Goal: Task Accomplishment & Management: Manage account settings

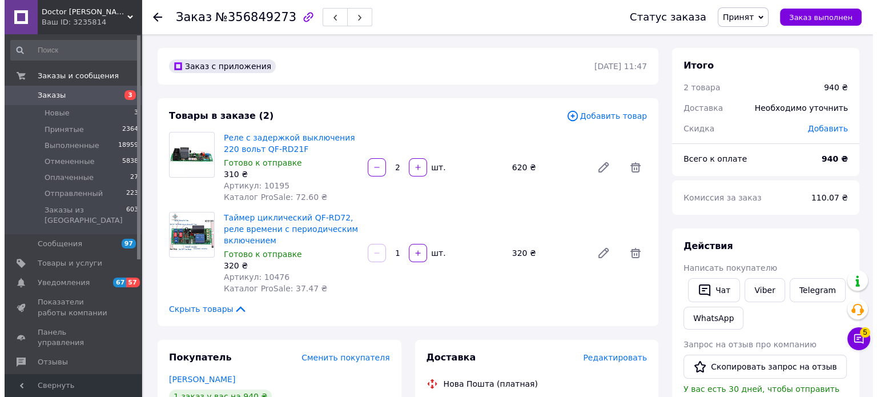
scroll to position [171, 0]
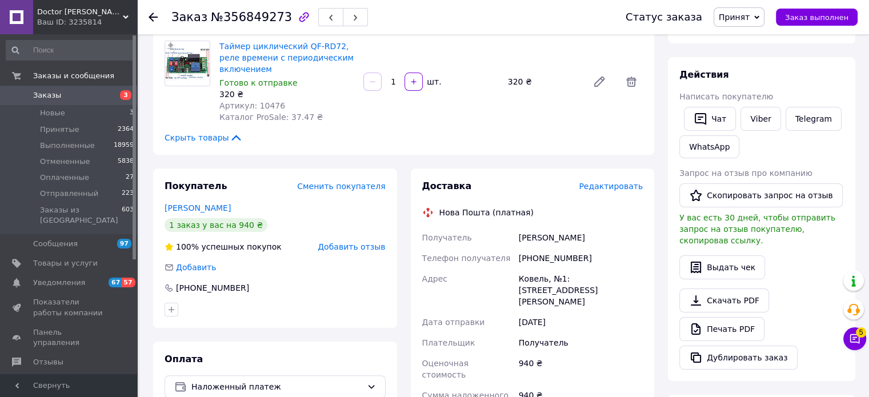
click at [624, 186] on span "Редактировать" at bounding box center [611, 186] width 64 height 9
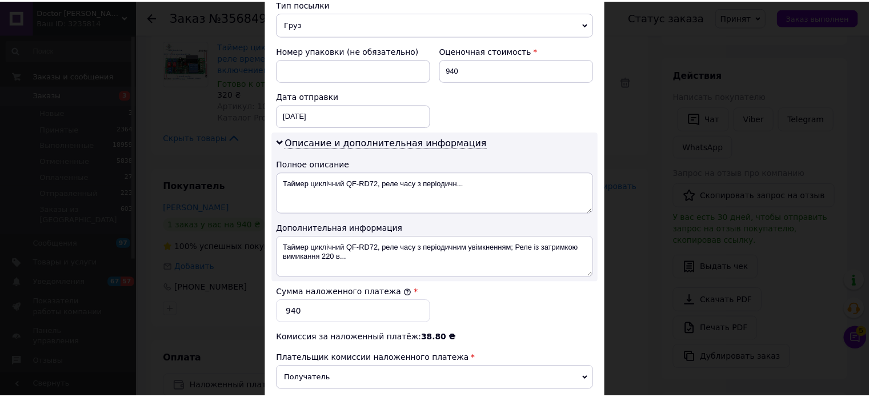
scroll to position [599, 0]
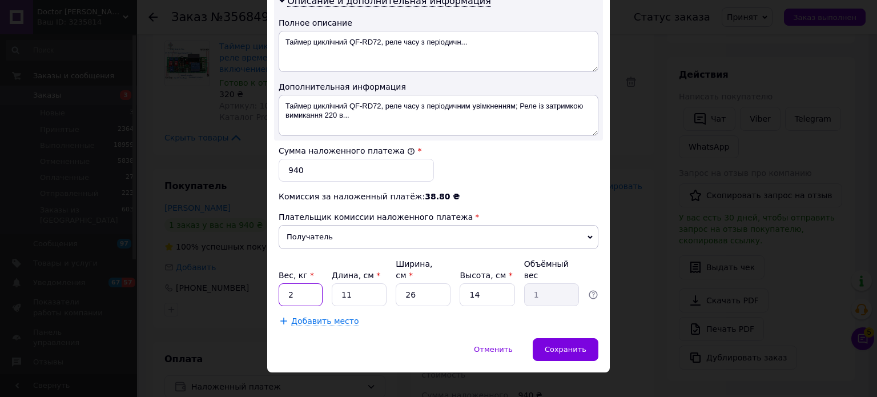
click at [306, 283] on input "2" at bounding box center [301, 294] width 44 height 23
type input "0.6"
click at [423, 283] on input "26" at bounding box center [423, 294] width 55 height 23
type input "2"
type input "0.1"
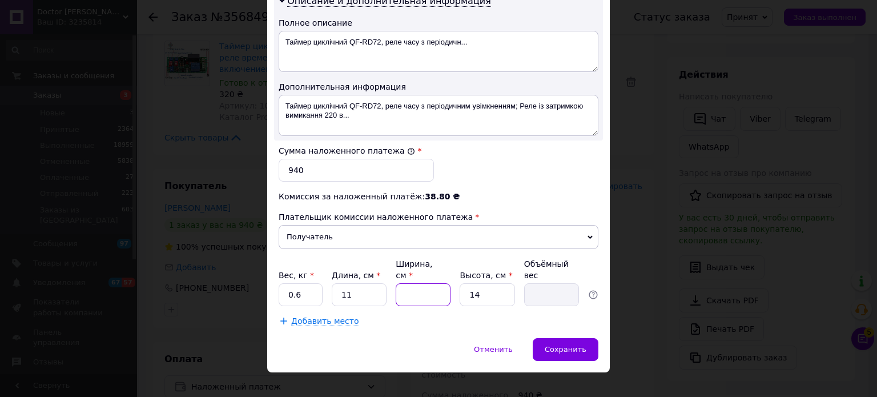
type input "5"
type input "0.19"
type input "5"
click at [576, 345] on span "Сохранить" at bounding box center [566, 349] width 42 height 9
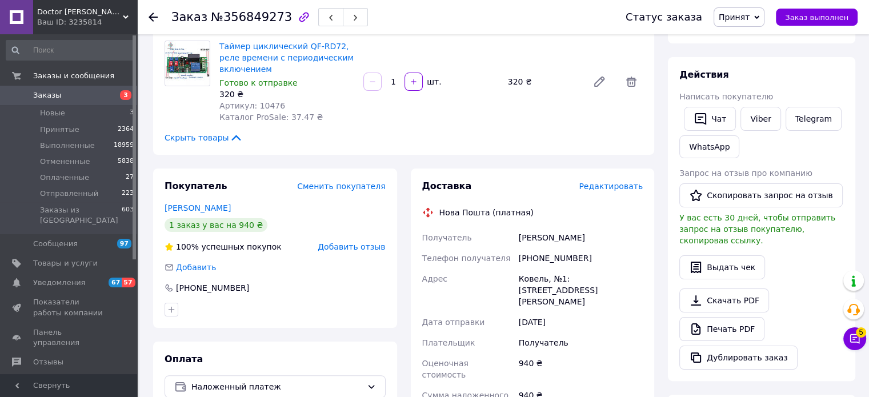
scroll to position [571, 0]
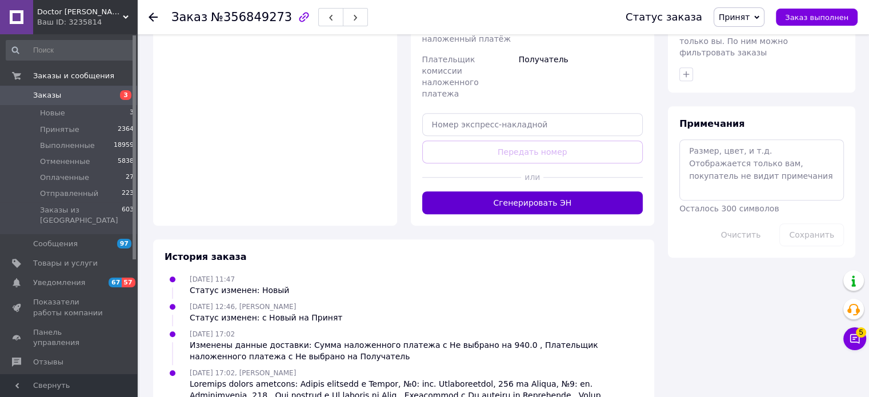
click at [537, 191] on button "Сгенерировать ЭН" at bounding box center [532, 202] width 221 height 23
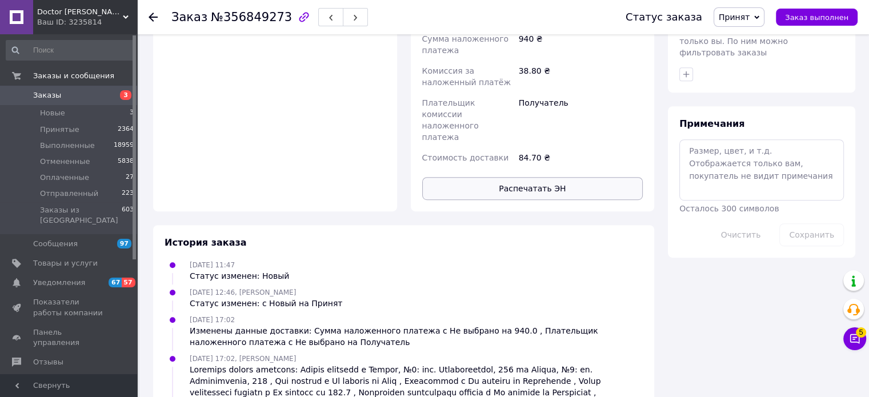
click at [543, 177] on button "Распечатать ЭН" at bounding box center [532, 188] width 221 height 23
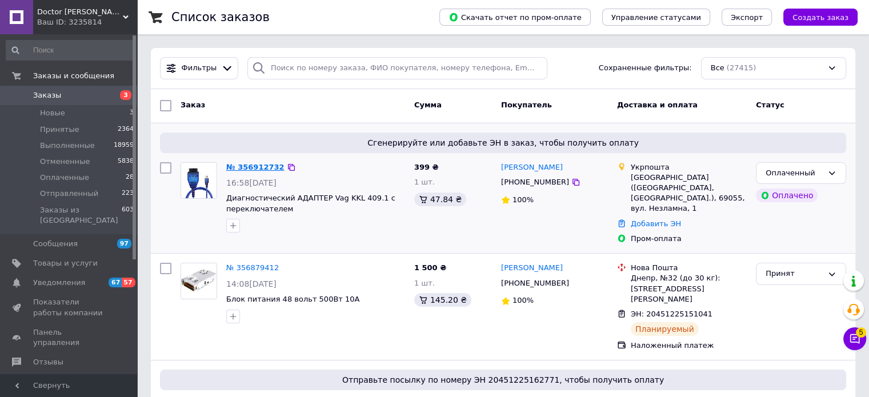
click at [254, 165] on link "№ 356912732" at bounding box center [255, 167] width 58 height 9
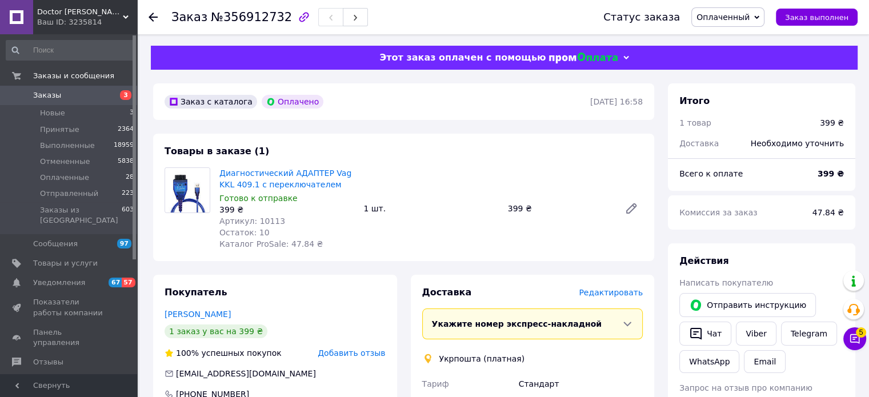
click at [622, 294] on span "Редактировать" at bounding box center [611, 292] width 64 height 9
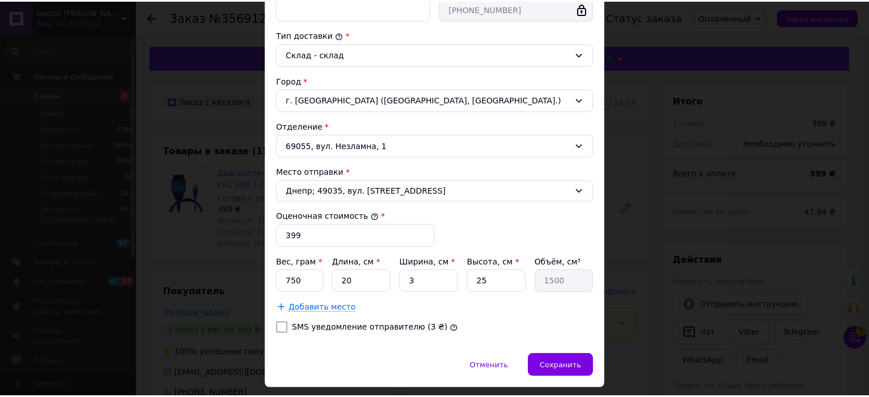
scroll to position [315, 0]
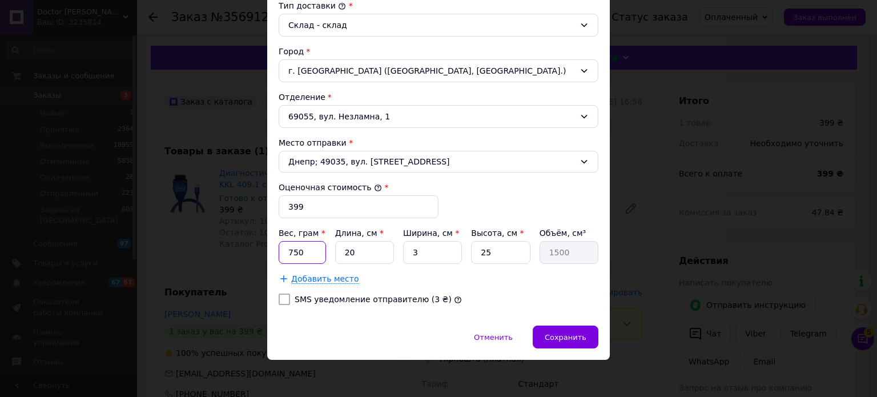
click at [310, 253] on input "750" at bounding box center [302, 252] width 47 height 23
type input "7"
type input "500"
click at [504, 249] on input "25" at bounding box center [500, 252] width 59 height 23
type input "2"
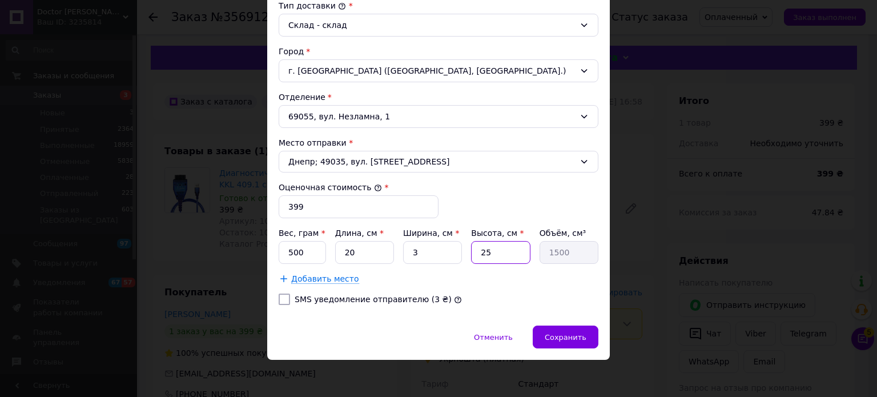
type input "120"
type input "1"
type input "60"
type input "10"
type input "600"
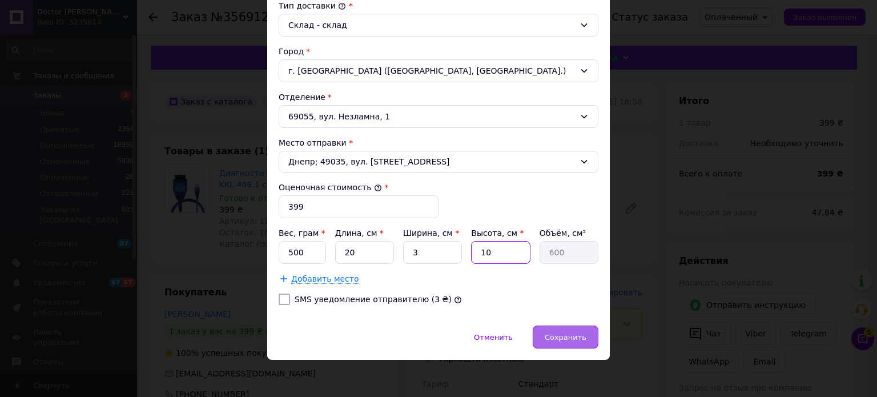
type input "10"
click at [576, 333] on span "Сохранить" at bounding box center [566, 337] width 42 height 9
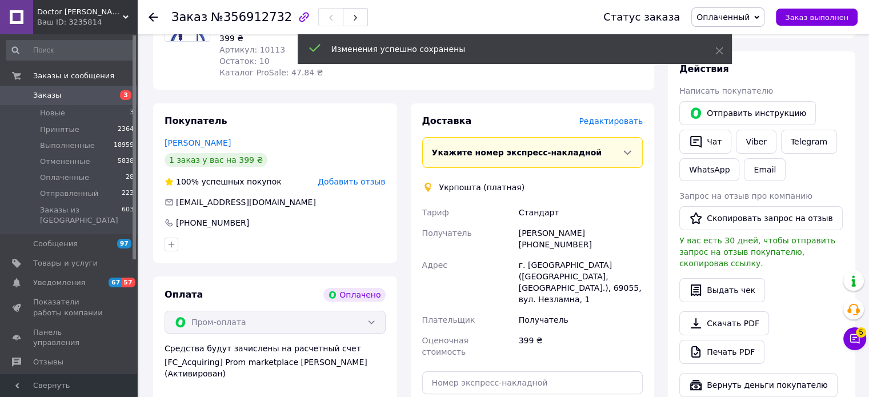
scroll to position [286, 0]
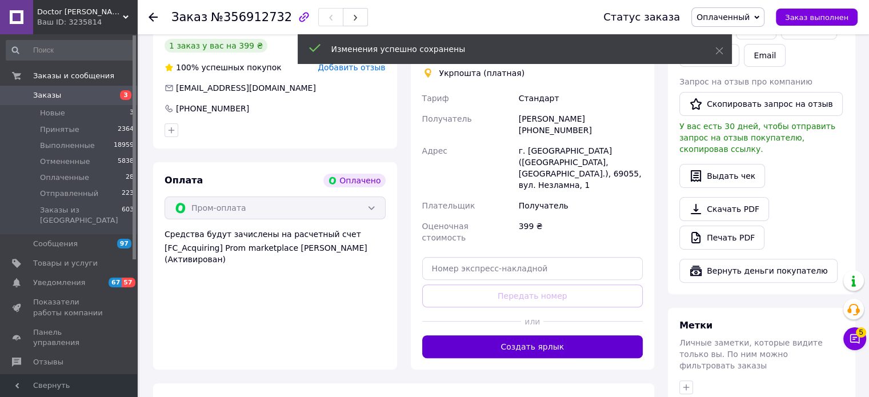
click at [528, 335] on button "Создать ярлык" at bounding box center [532, 346] width 221 height 23
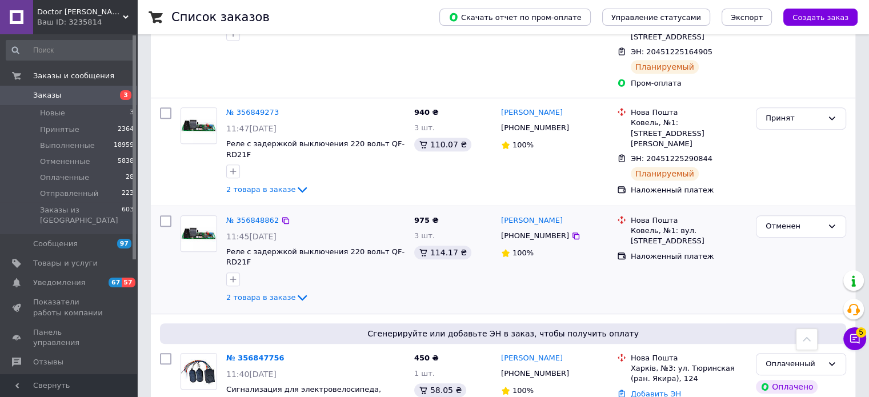
scroll to position [628, 0]
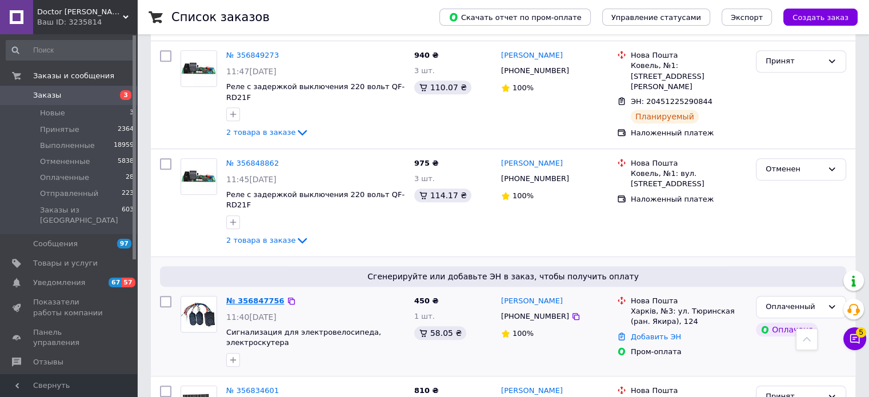
click at [262, 296] on link "№ 356847756" at bounding box center [255, 300] width 58 height 9
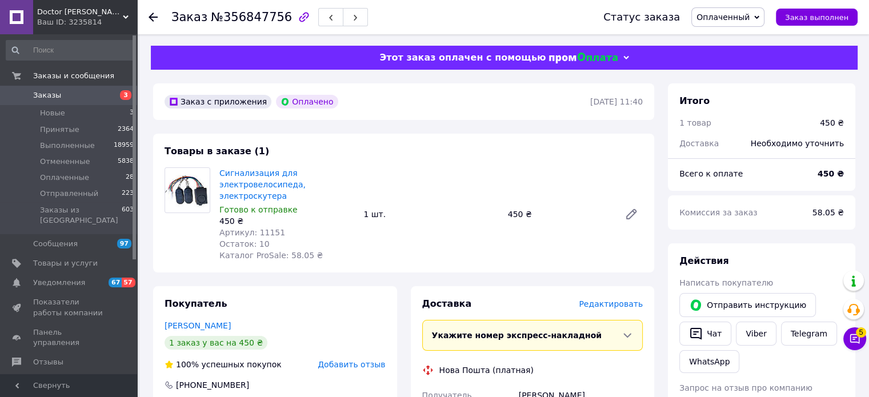
click at [630, 299] on span "Редактировать" at bounding box center [611, 303] width 64 height 9
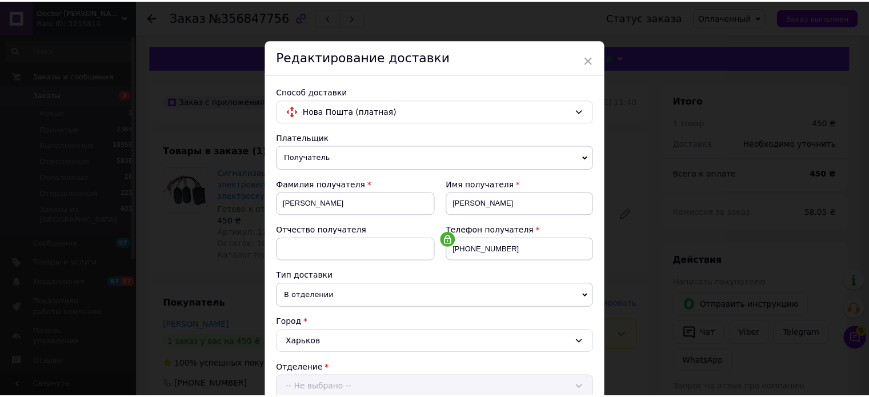
scroll to position [358, 0]
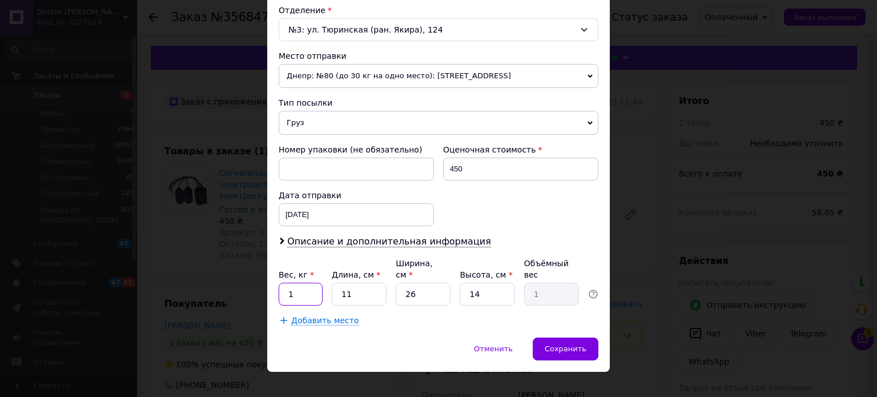
click at [311, 283] on input "1" at bounding box center [301, 294] width 44 height 23
type input "0.5"
click at [416, 283] on input "26" at bounding box center [423, 294] width 55 height 23
type input "2"
type input "0.1"
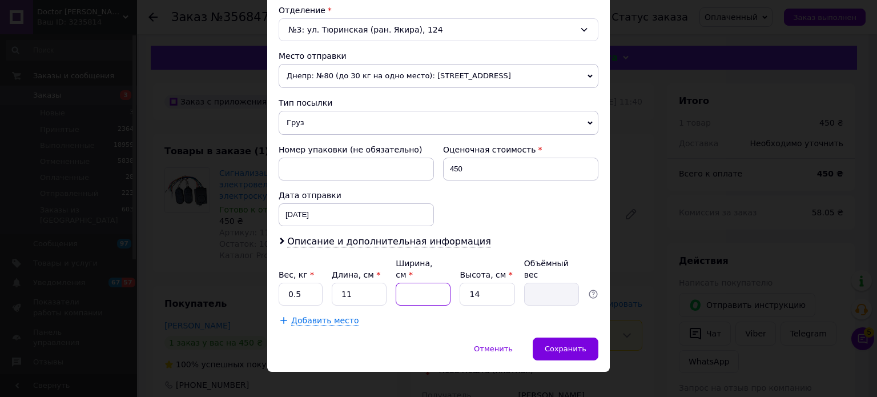
type input "3"
type input "0.12"
type input "3"
click at [577, 344] on span "Сохранить" at bounding box center [566, 348] width 42 height 9
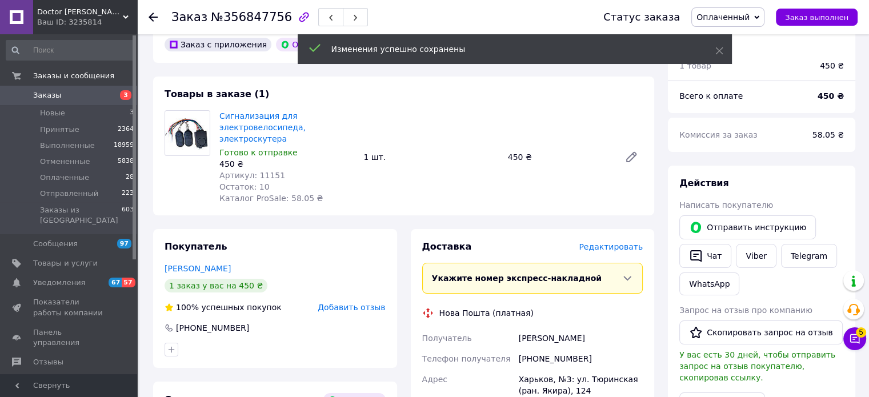
scroll to position [286, 0]
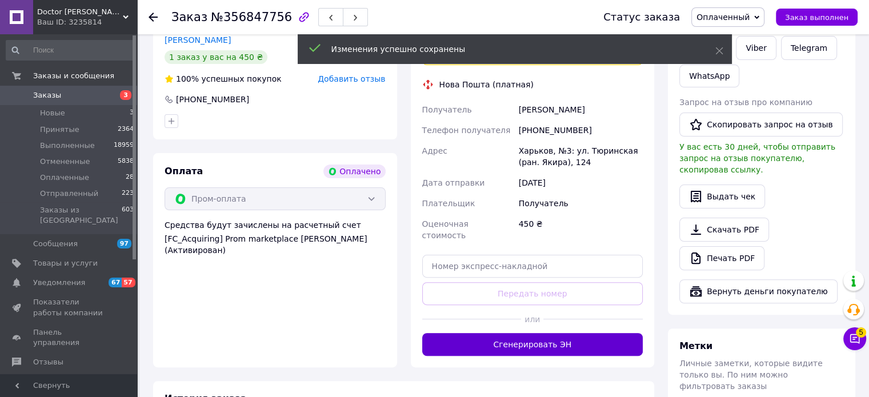
click at [544, 333] on button "Сгенерировать ЭН" at bounding box center [532, 344] width 221 height 23
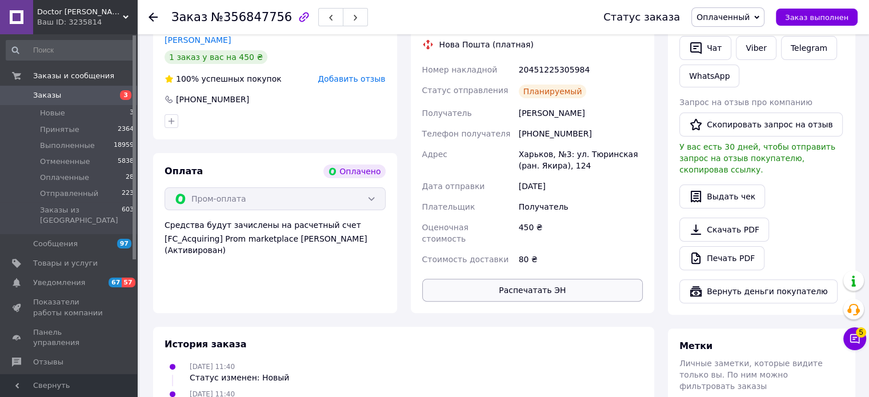
click at [530, 279] on button "Распечатать ЭН" at bounding box center [532, 290] width 221 height 23
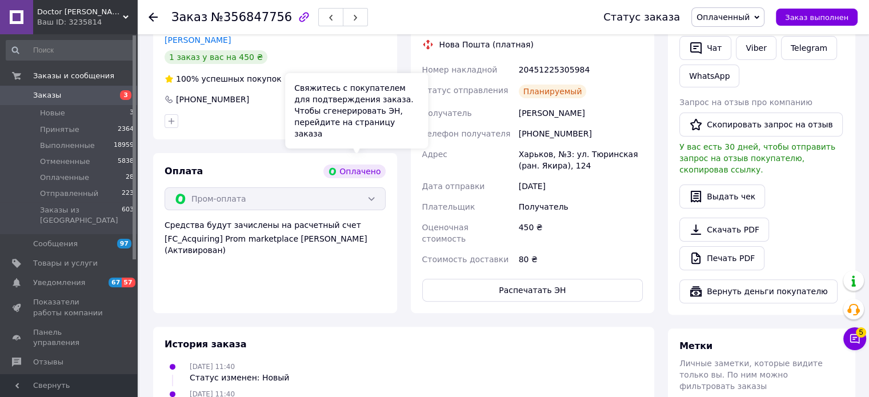
scroll to position [0, 0]
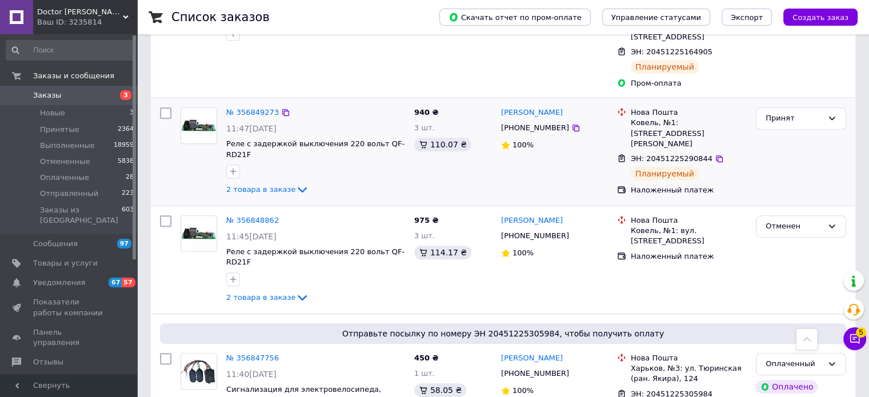
scroll to position [743, 0]
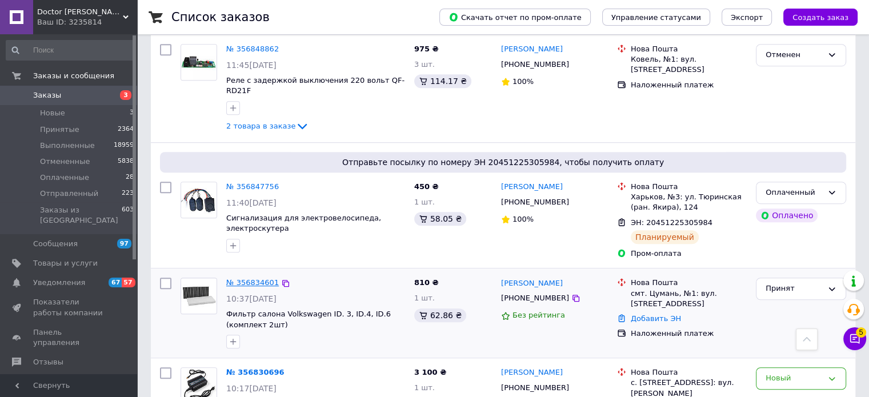
click at [265, 278] on link "№ 356834601" at bounding box center [252, 282] width 53 height 9
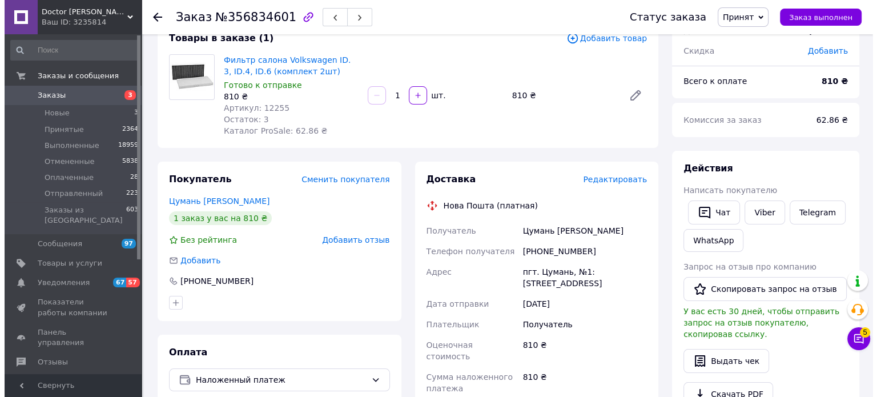
scroll to position [21, 0]
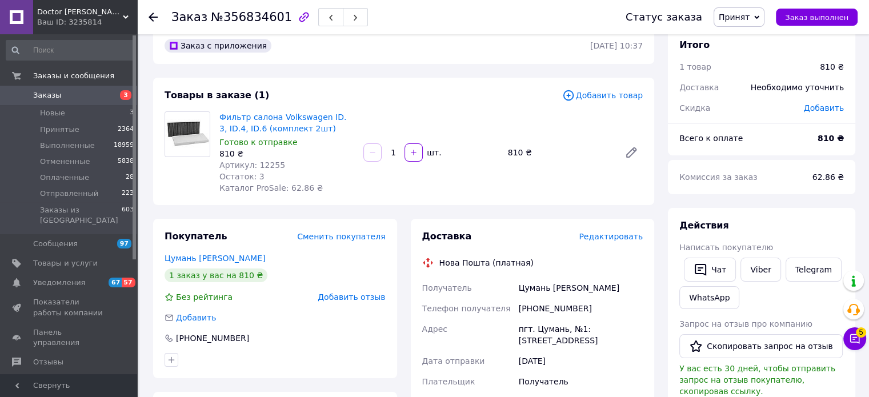
click at [624, 238] on span "Редактировать" at bounding box center [611, 236] width 64 height 9
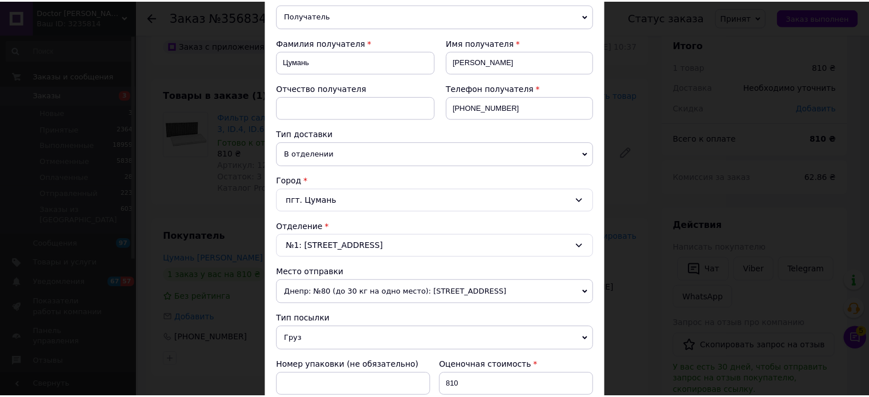
scroll to position [0, 0]
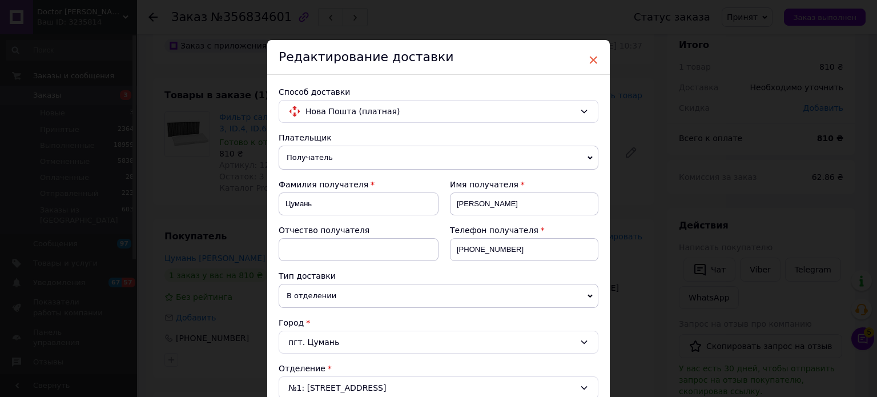
click at [594, 54] on span "×" at bounding box center [593, 59] width 10 height 19
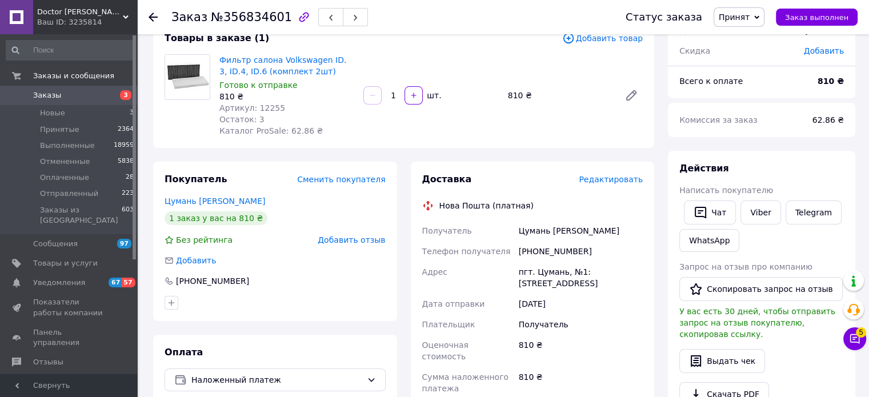
scroll to position [420, 0]
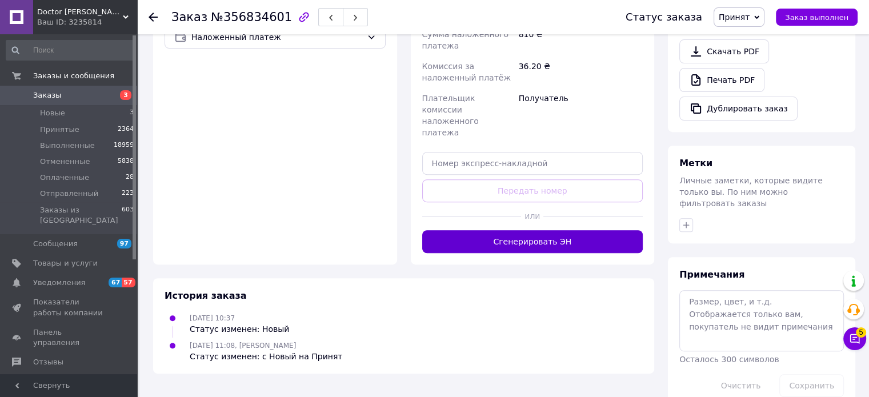
click at [527, 230] on button "Сгенерировать ЭН" at bounding box center [532, 241] width 221 height 23
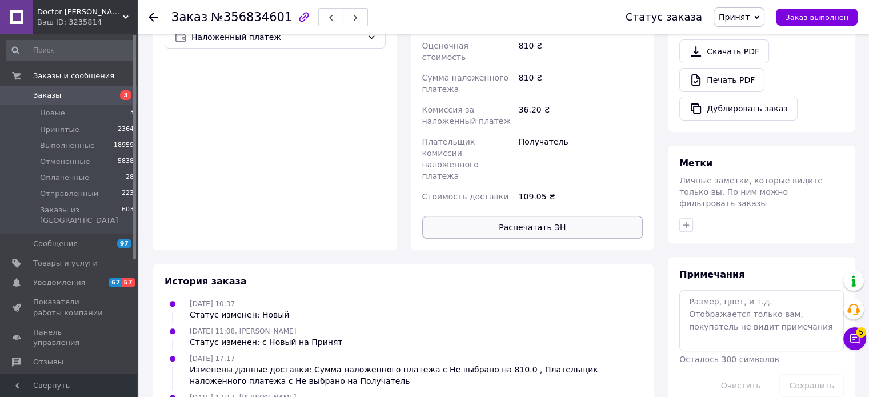
click at [535, 216] on button "Распечатать ЭН" at bounding box center [532, 227] width 221 height 23
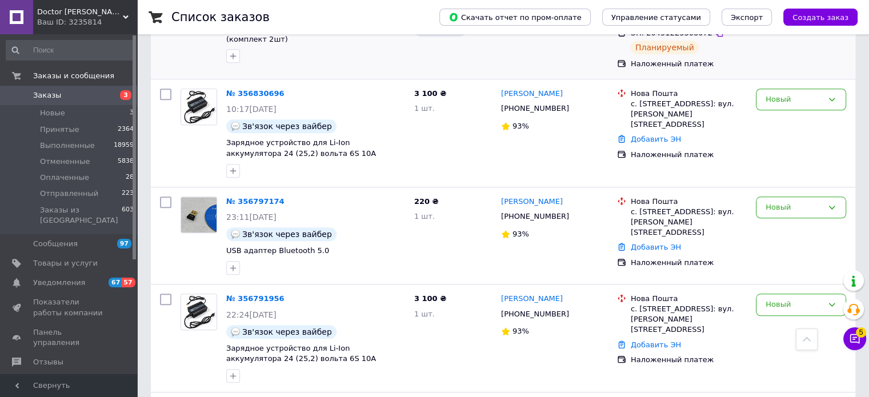
scroll to position [1085, 0]
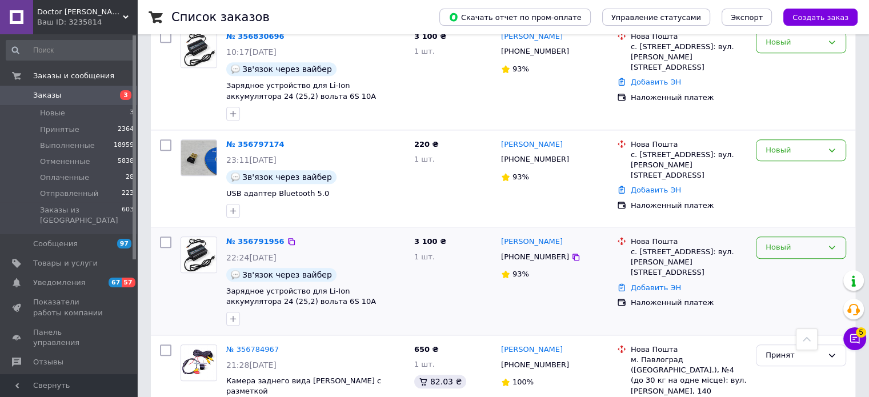
click at [829, 243] on icon at bounding box center [831, 247] width 9 height 9
click at [788, 303] on li "Отменен" at bounding box center [800, 313] width 89 height 21
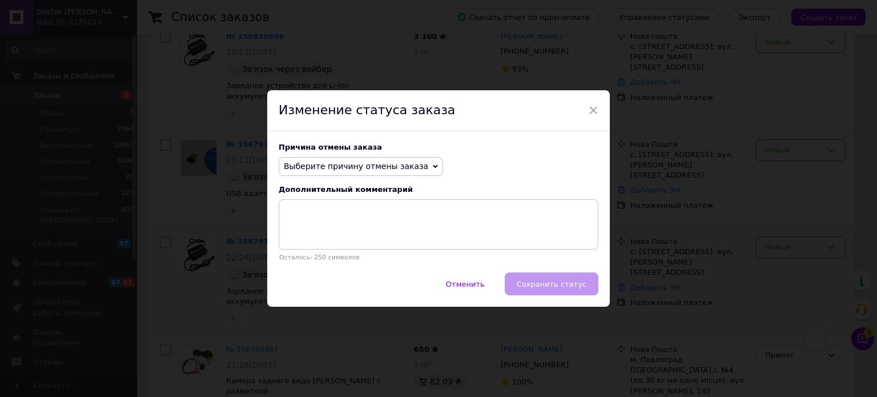
click at [433, 165] on icon at bounding box center [435, 166] width 5 height 5
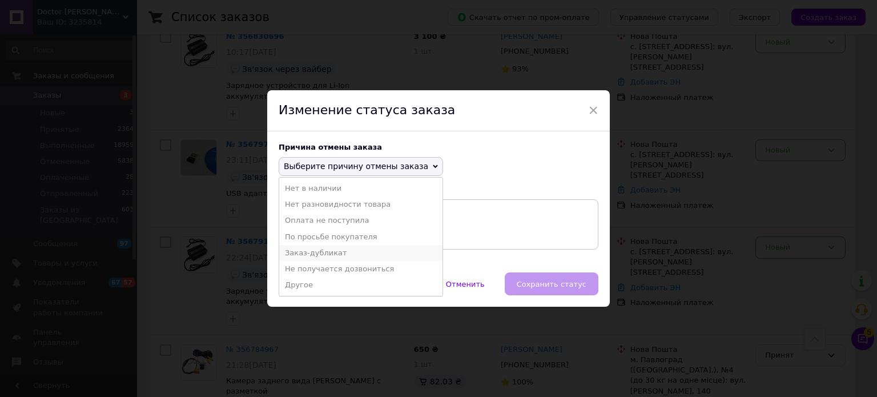
click at [320, 251] on li "Заказ-дубликат" at bounding box center [360, 253] width 163 height 16
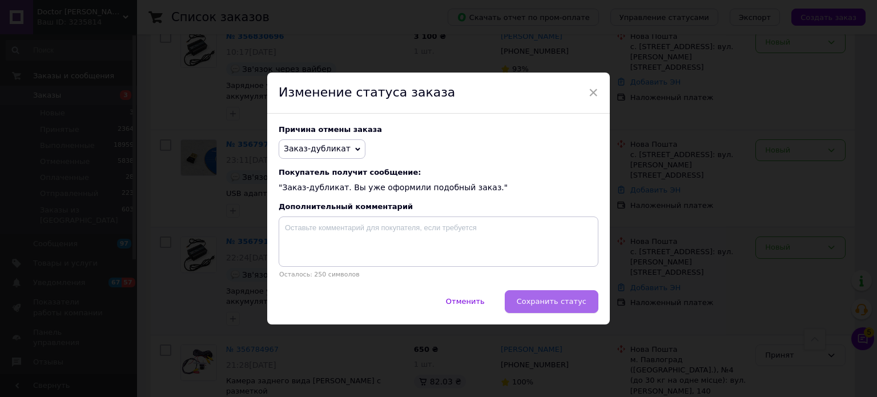
click at [559, 312] on button "Сохранить статус" at bounding box center [552, 301] width 94 height 23
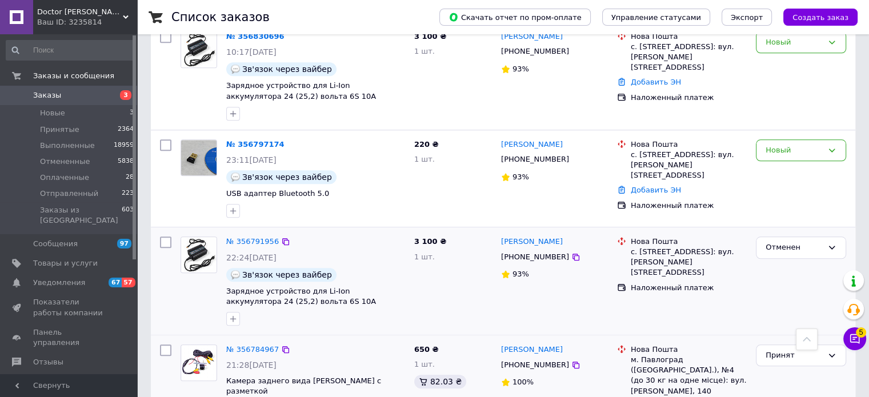
scroll to position [1143, 0]
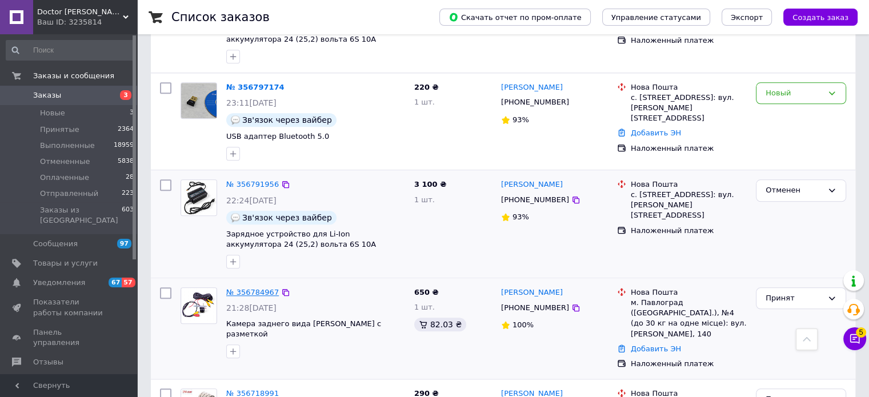
click at [251, 288] on link "№ 356784967" at bounding box center [252, 292] width 53 height 9
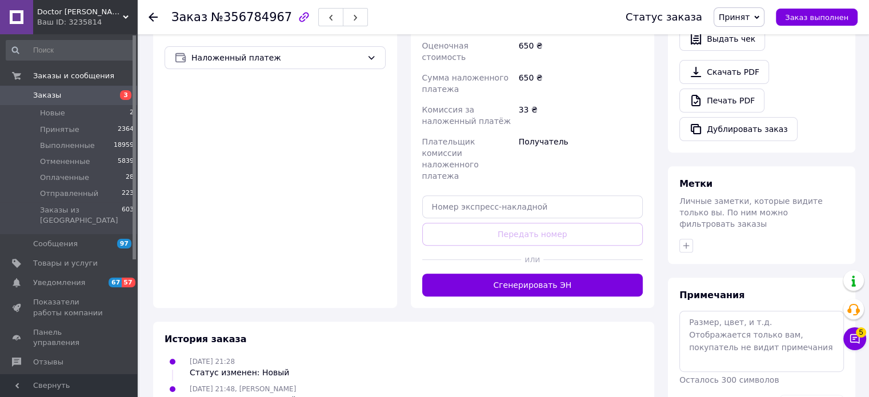
scroll to position [420, 0]
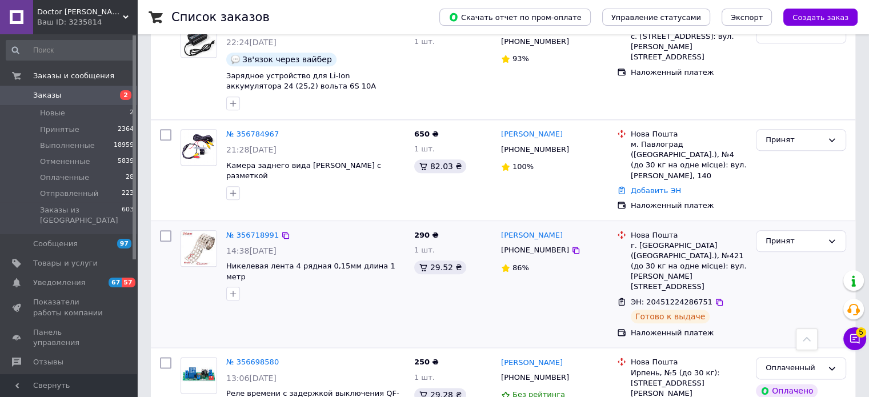
scroll to position [1244, 0]
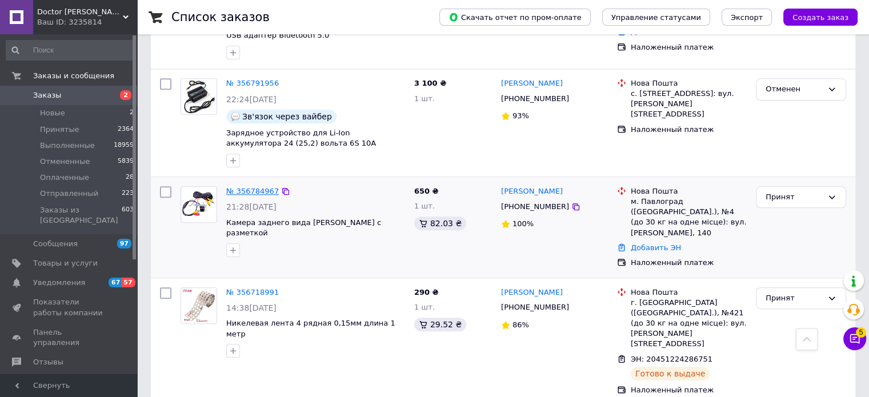
click at [258, 187] on link "№ 356784967" at bounding box center [252, 191] width 53 height 9
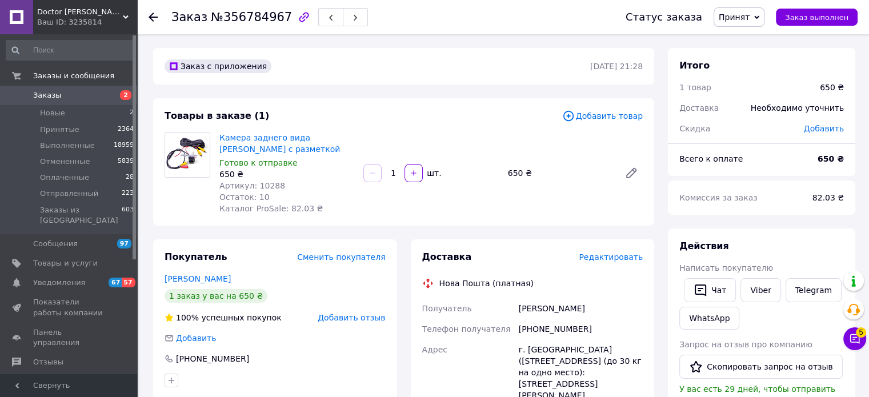
click at [628, 257] on span "Редактировать" at bounding box center [611, 257] width 64 height 9
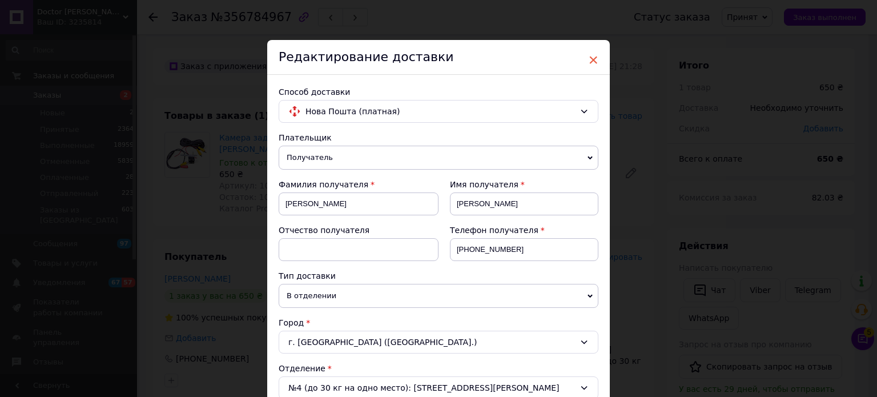
click at [594, 58] on span "×" at bounding box center [593, 59] width 10 height 19
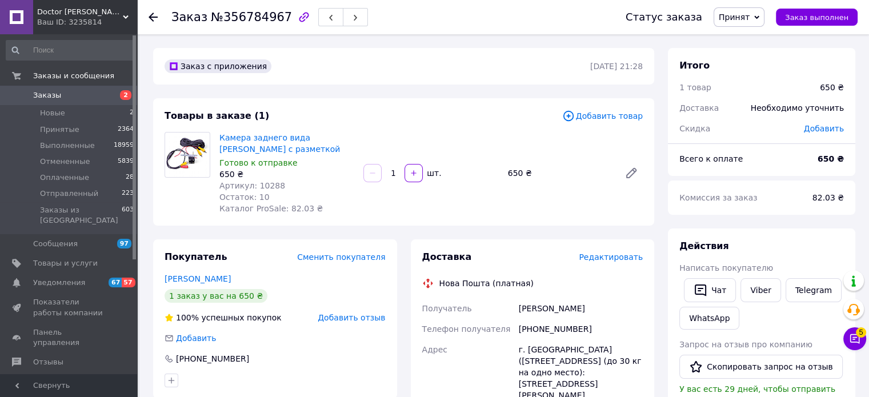
scroll to position [420, 0]
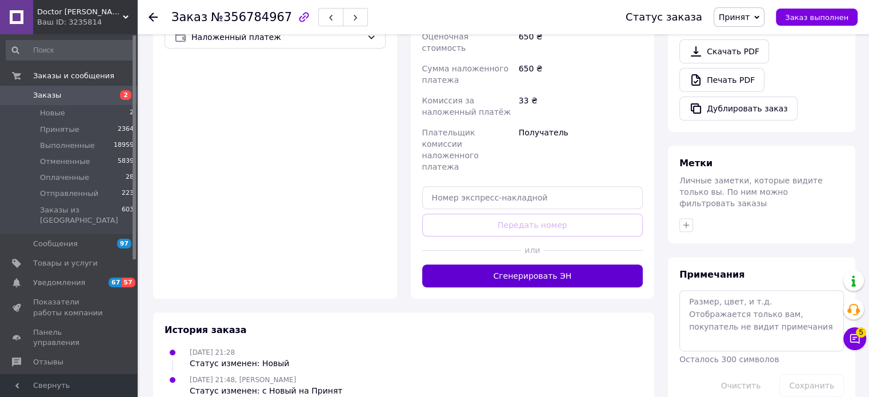
click at [542, 264] on button "Сгенерировать ЭН" at bounding box center [532, 275] width 221 height 23
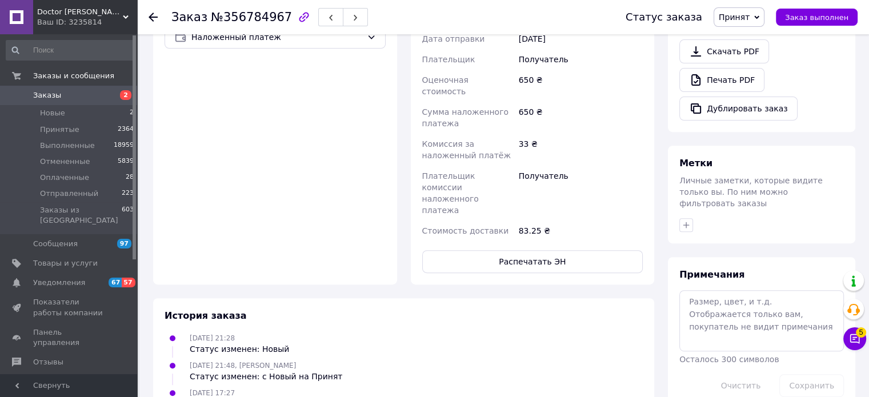
scroll to position [249, 0]
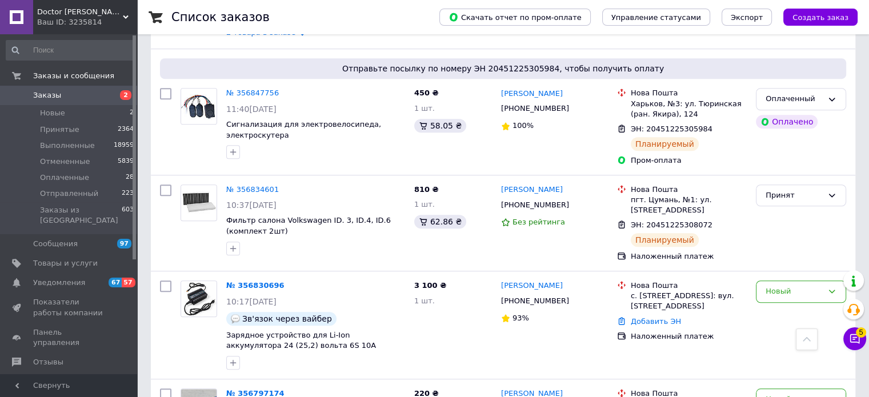
scroll to position [400, 0]
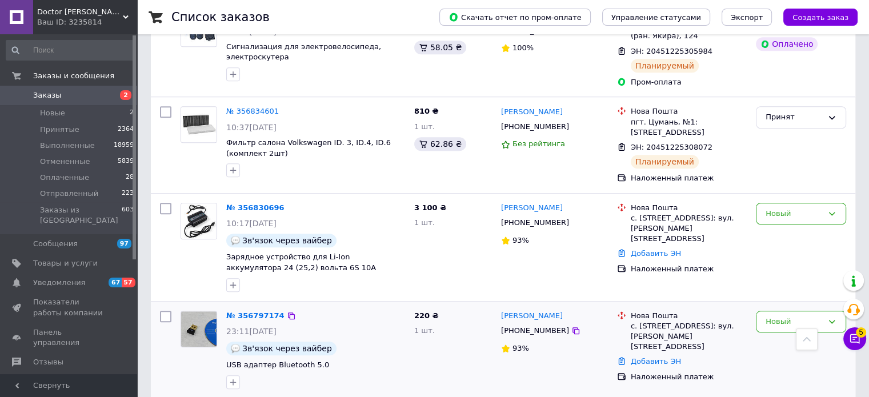
scroll to position [971, 0]
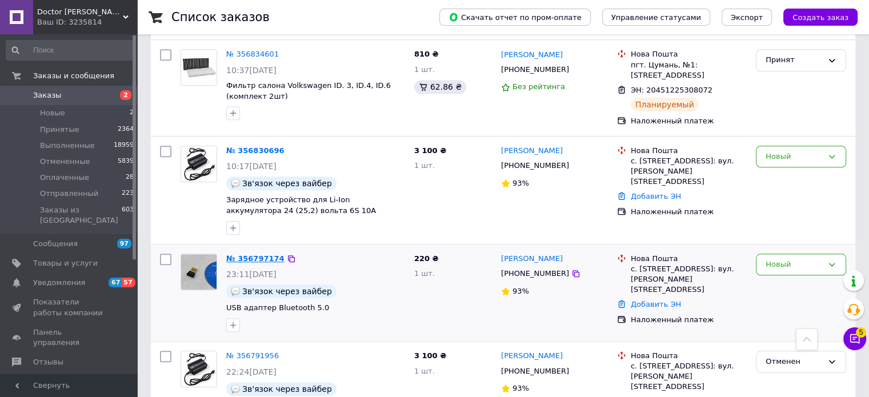
click at [270, 254] on link "№ 356797174" at bounding box center [255, 258] width 58 height 9
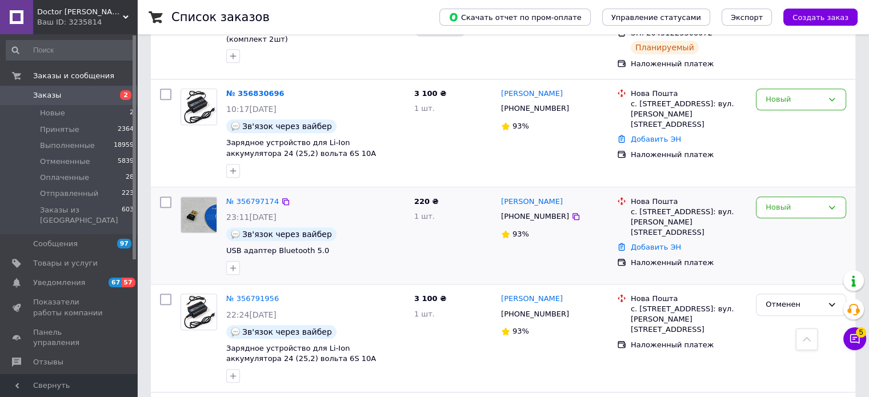
scroll to position [914, 0]
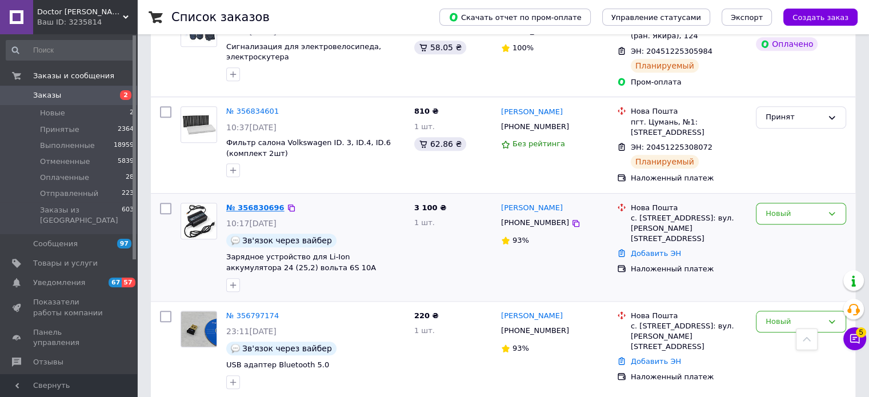
click at [254, 203] on link "№ 356830696" at bounding box center [255, 207] width 58 height 9
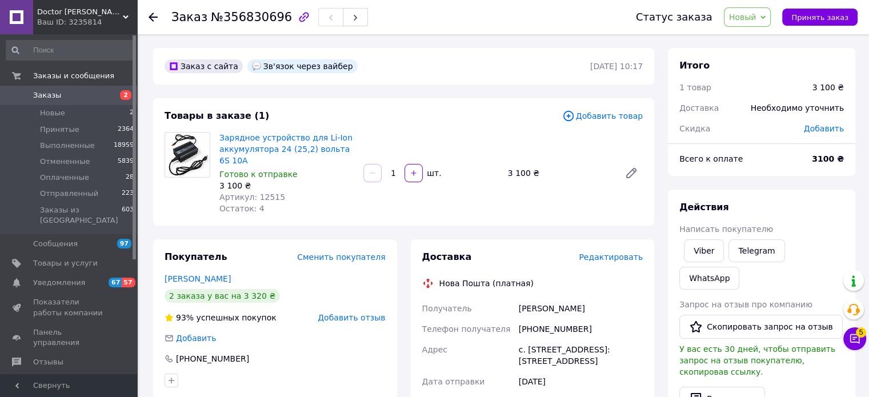
click at [642, 115] on span "Добавить товар" at bounding box center [602, 116] width 81 height 13
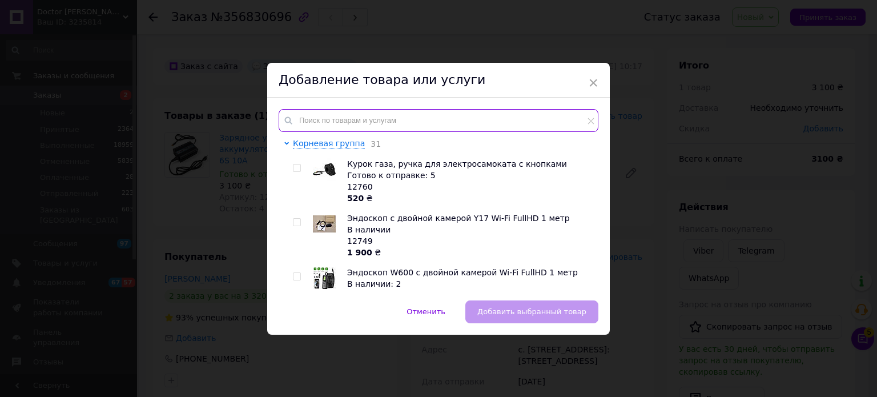
click at [324, 118] on input "text" at bounding box center [439, 120] width 320 height 23
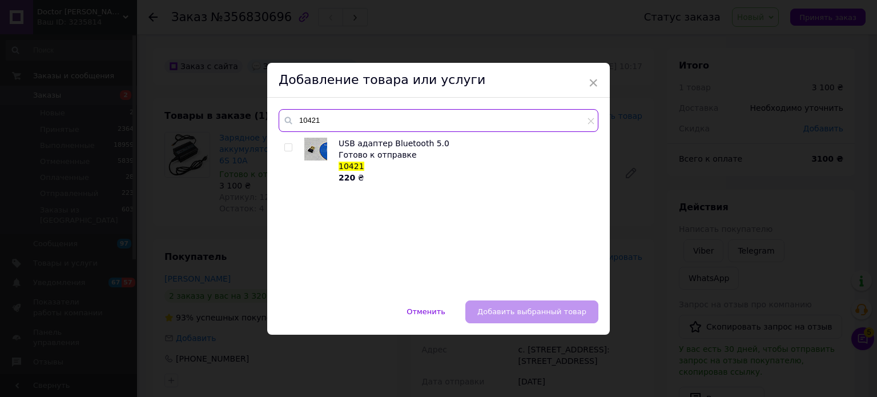
type input "10421"
click at [285, 147] on input "checkbox" at bounding box center [287, 147] width 7 height 7
checkbox input "true"
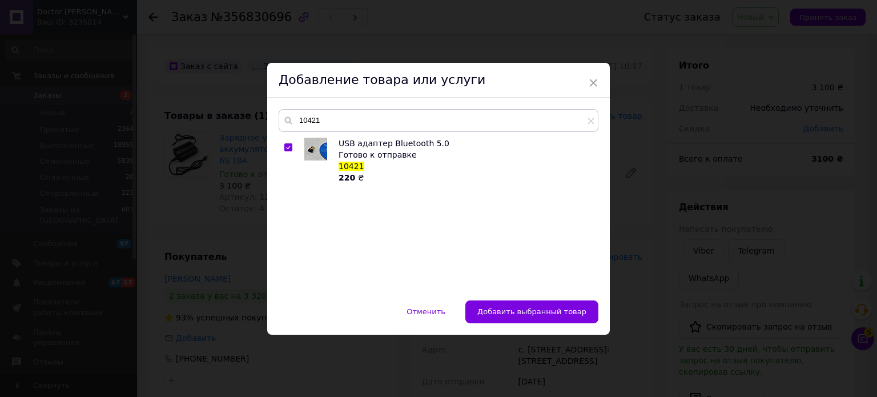
drag, startPoint x: 571, startPoint y: 310, endPoint x: 567, endPoint y: 302, distance: 8.9
click at [571, 308] on span "Добавить выбранный товар" at bounding box center [532, 311] width 109 height 9
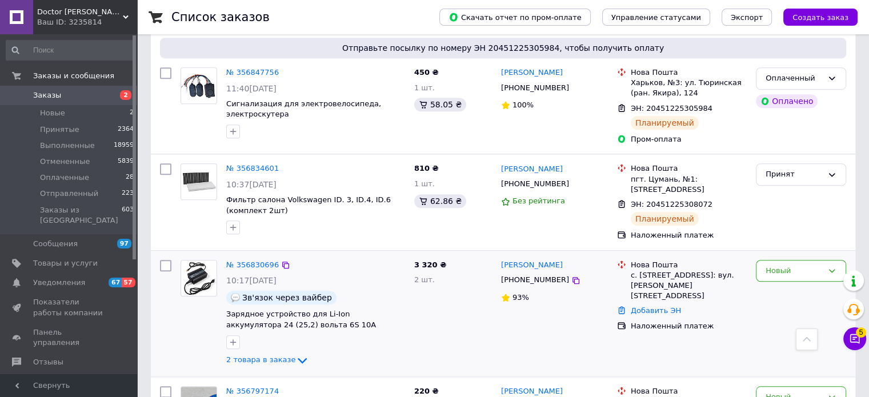
scroll to position [971, 0]
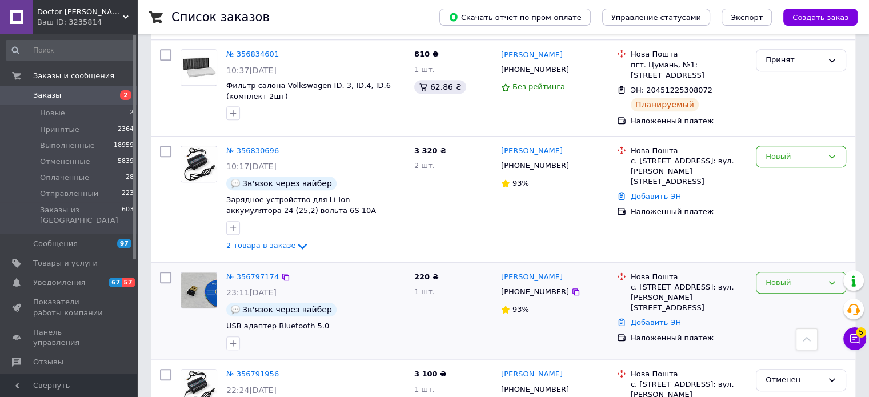
click at [839, 272] on div "Новый" at bounding box center [801, 283] width 90 height 22
click at [796, 338] on li "Отменен" at bounding box center [800, 348] width 89 height 21
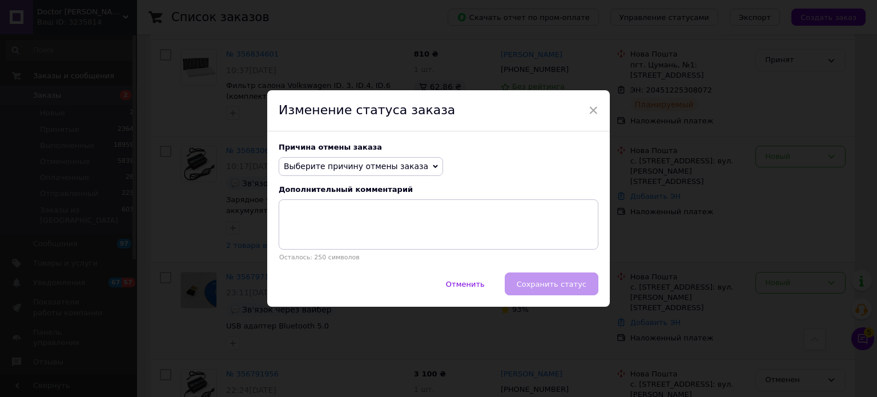
click at [433, 166] on icon at bounding box center [435, 166] width 5 height 3
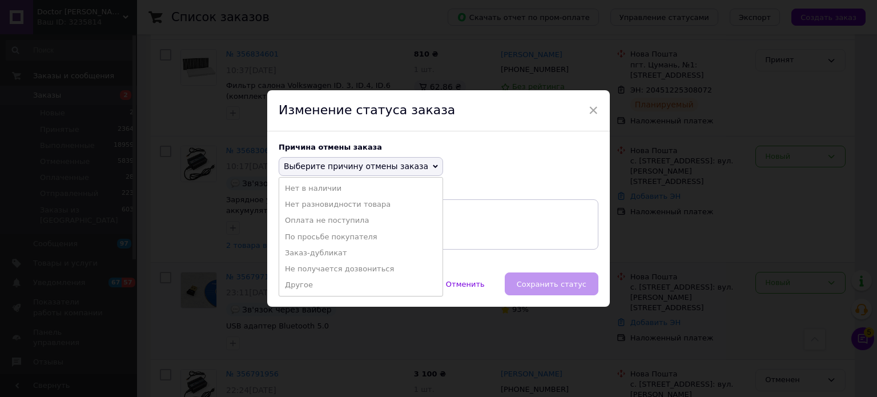
drag, startPoint x: 308, startPoint y: 255, endPoint x: 355, endPoint y: 261, distance: 46.6
click at [315, 255] on li "Заказ-дубликат" at bounding box center [360, 253] width 163 height 16
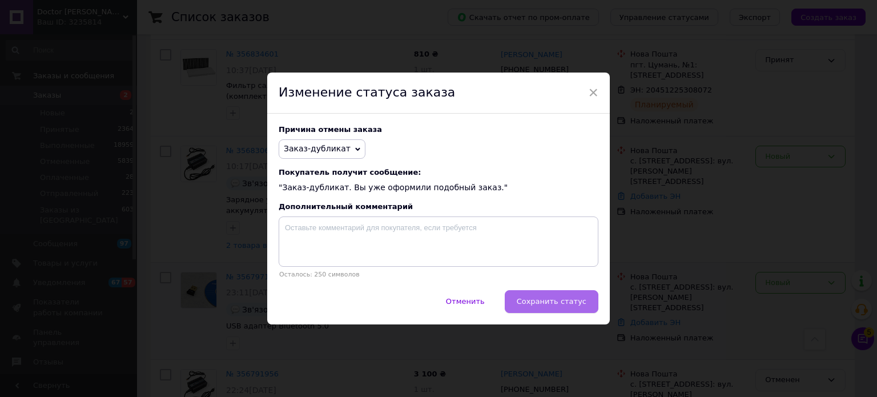
click at [548, 298] on span "Сохранить статус" at bounding box center [552, 301] width 70 height 9
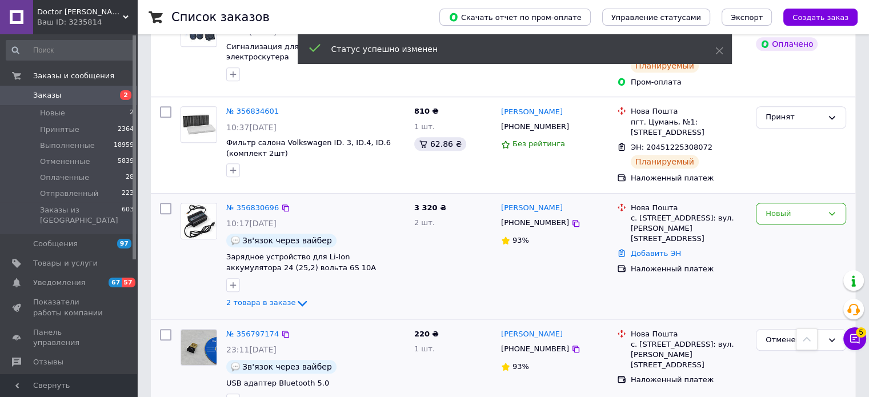
scroll to position [857, 0]
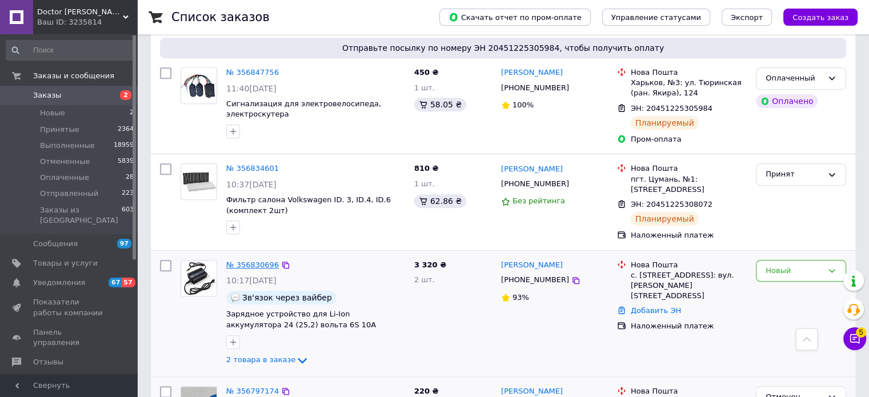
click at [267, 261] on link "№ 356830696" at bounding box center [252, 265] width 53 height 9
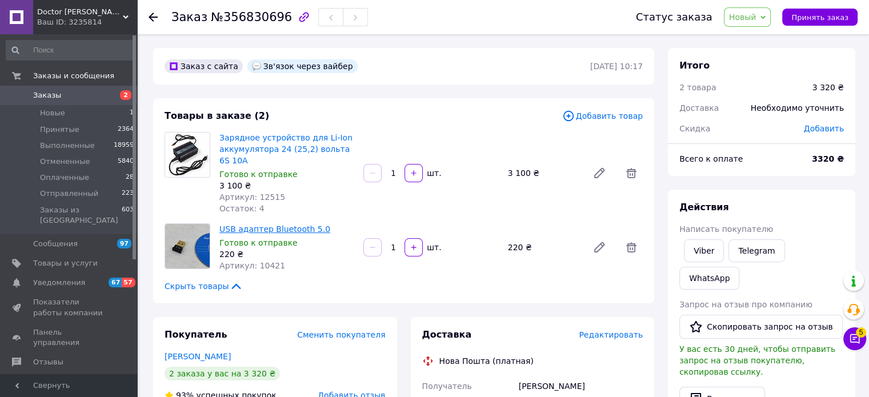
click at [284, 231] on link "USB адаптер Bluetooth 5.0" at bounding box center [274, 229] width 111 height 9
click at [771, 14] on span "Новый" at bounding box center [747, 16] width 47 height 19
click at [747, 41] on li "Принят" at bounding box center [759, 39] width 70 height 17
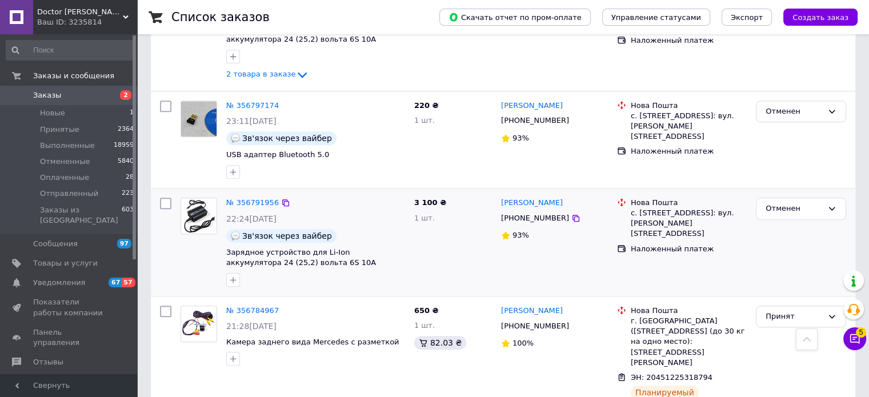
scroll to position [800, 0]
